Goal: Entertainment & Leisure: Consume media (video, audio)

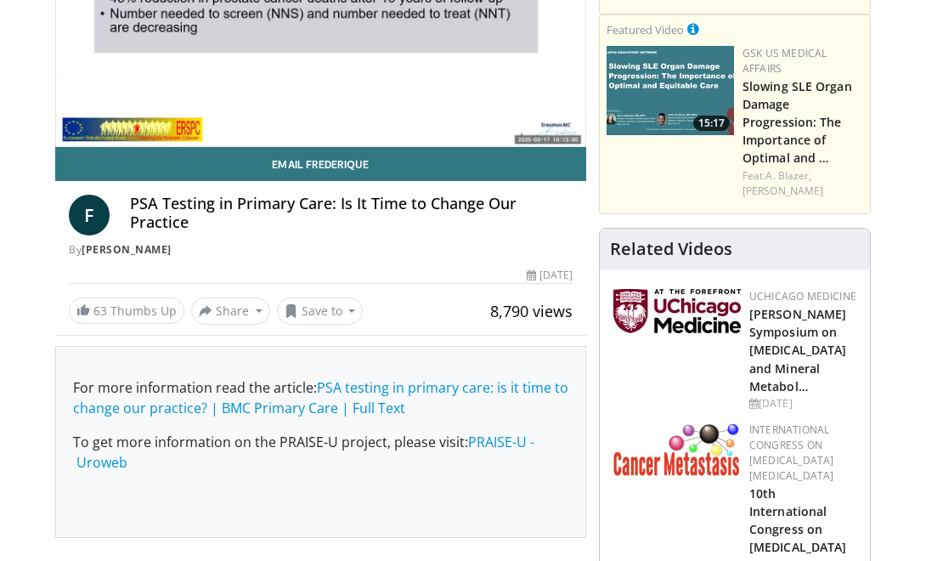
scroll to position [295, 0]
